Goal: Task Accomplishment & Management: Use online tool/utility

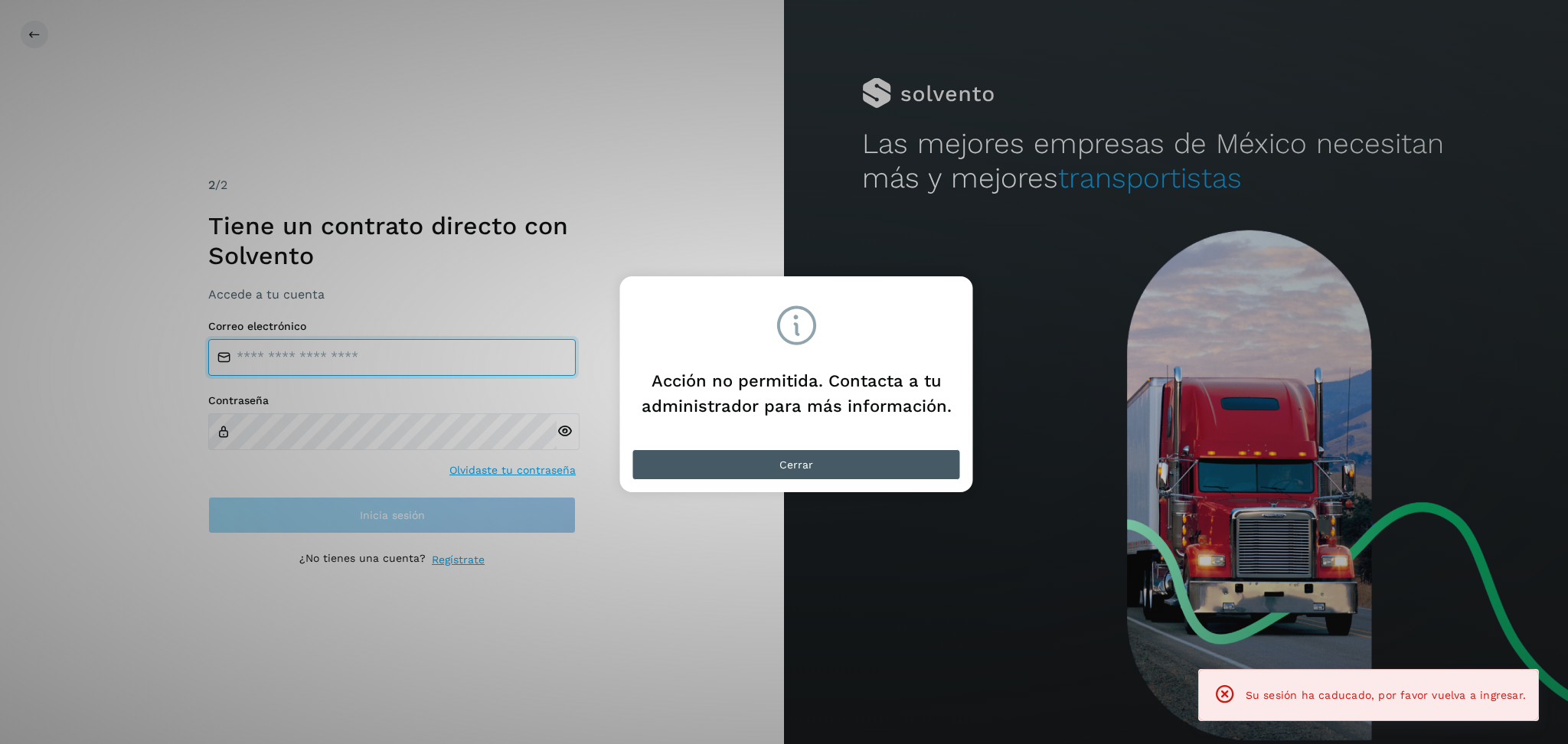
type input "**********"
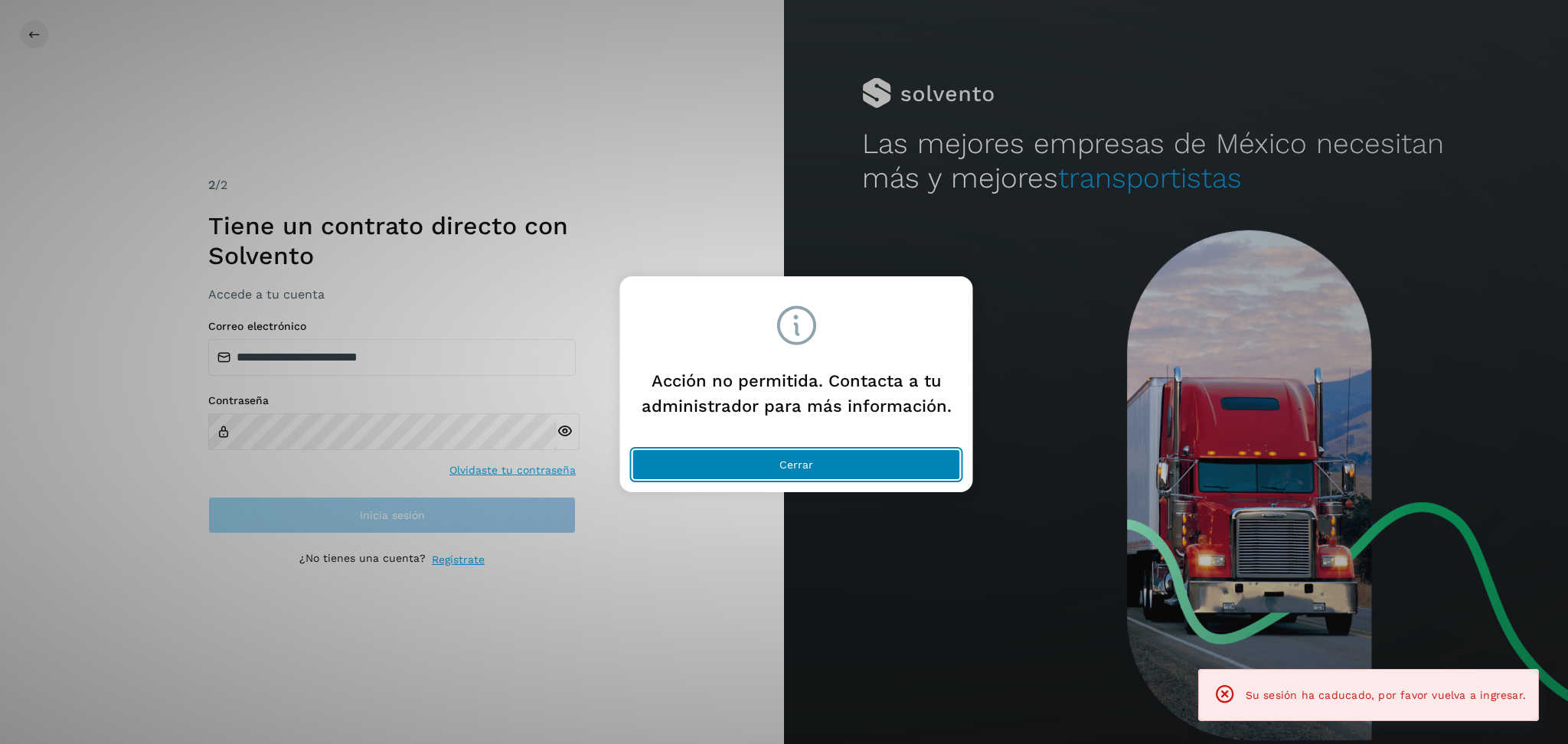
click at [836, 467] on button "Cerrar" at bounding box center [796, 465] width 328 height 31
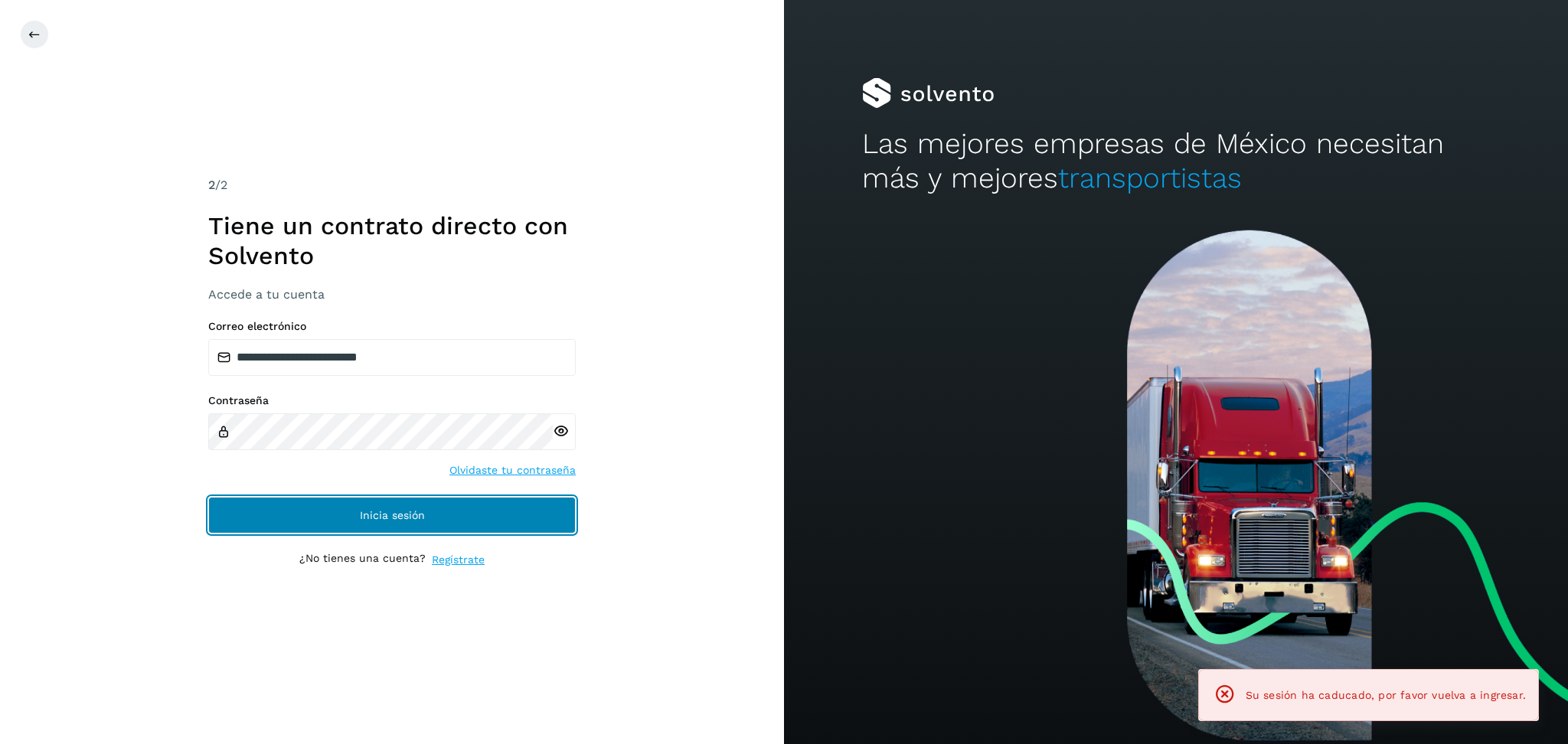
click at [483, 525] on button "Inicia sesión" at bounding box center [391, 515] width 367 height 37
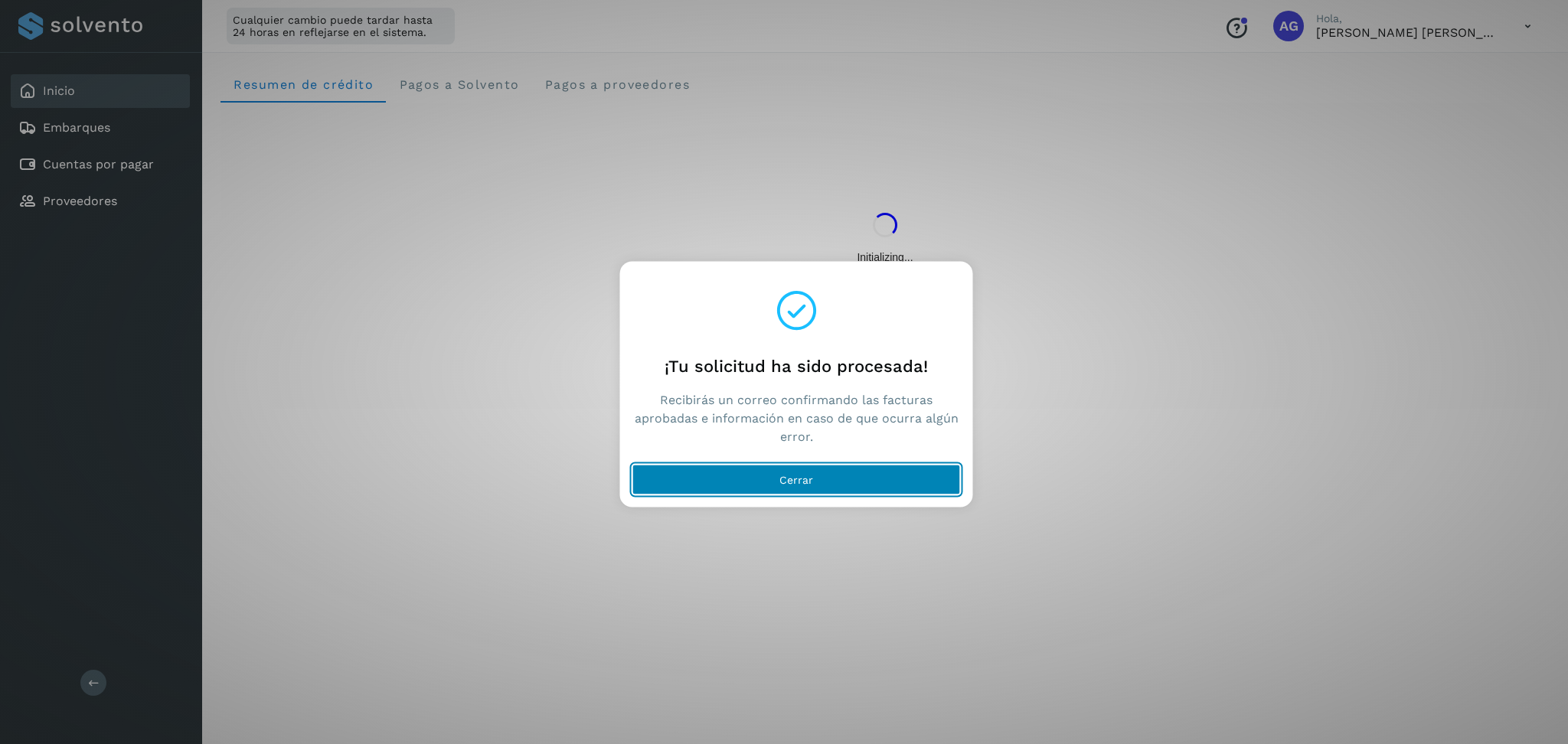
click at [829, 478] on button "Cerrar" at bounding box center [796, 480] width 328 height 31
